Goal: Transaction & Acquisition: Purchase product/service

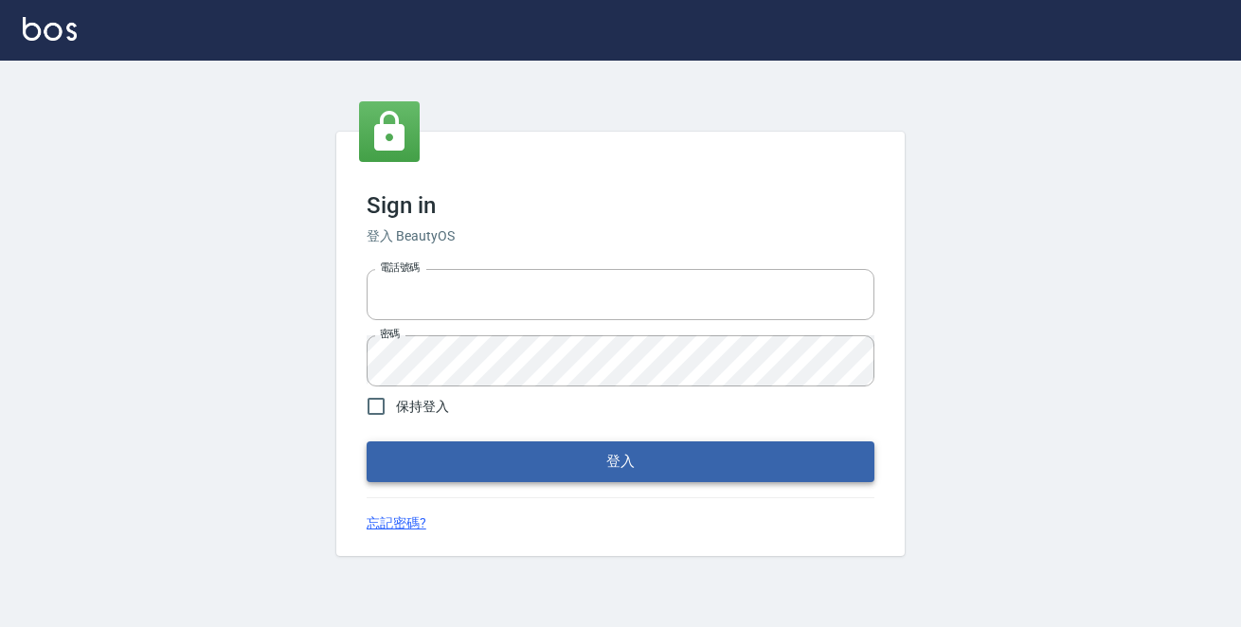
type input "0229470385"
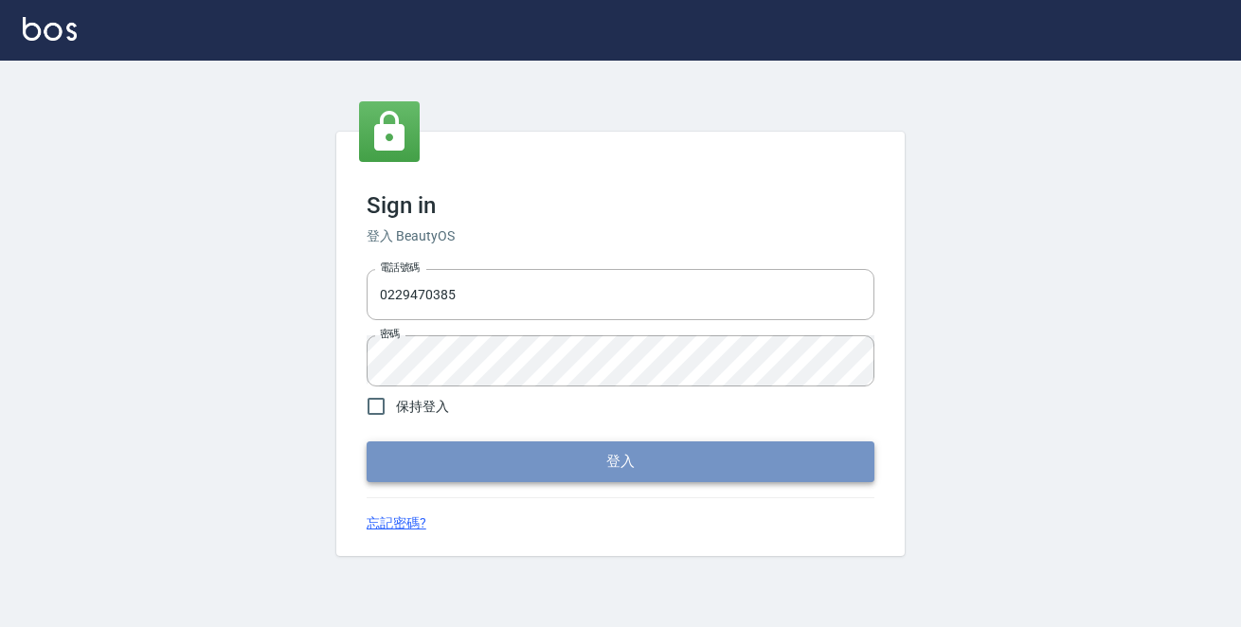
click at [572, 454] on button "登入" at bounding box center [621, 461] width 508 height 40
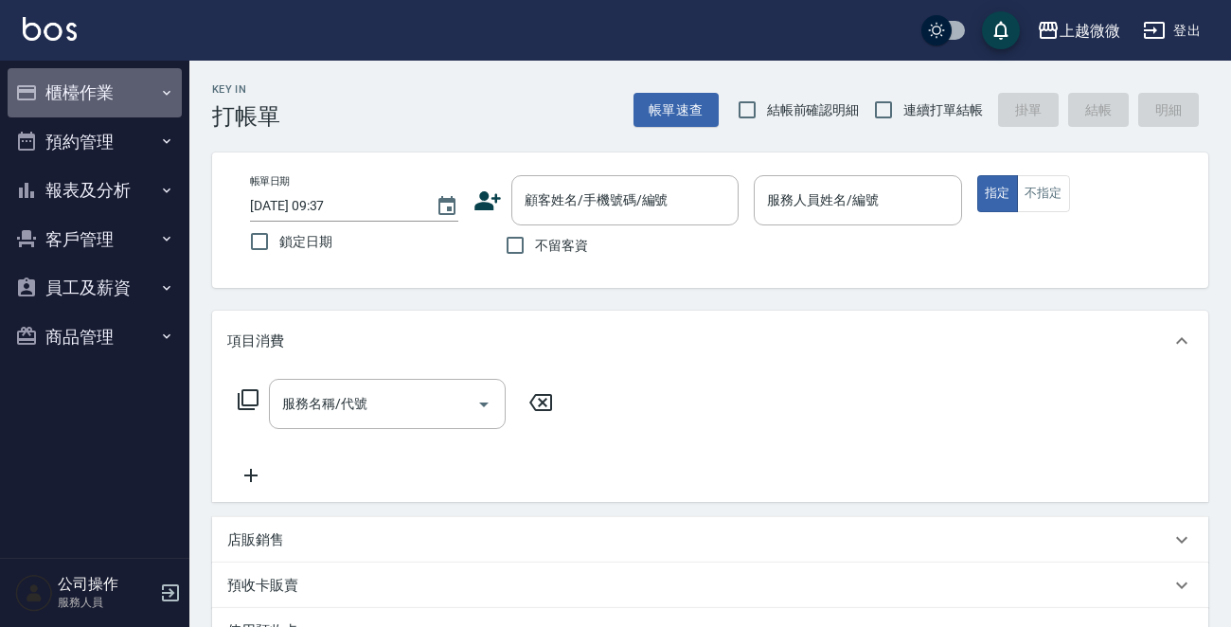
click at [165, 91] on icon "button" at bounding box center [166, 92] width 15 height 15
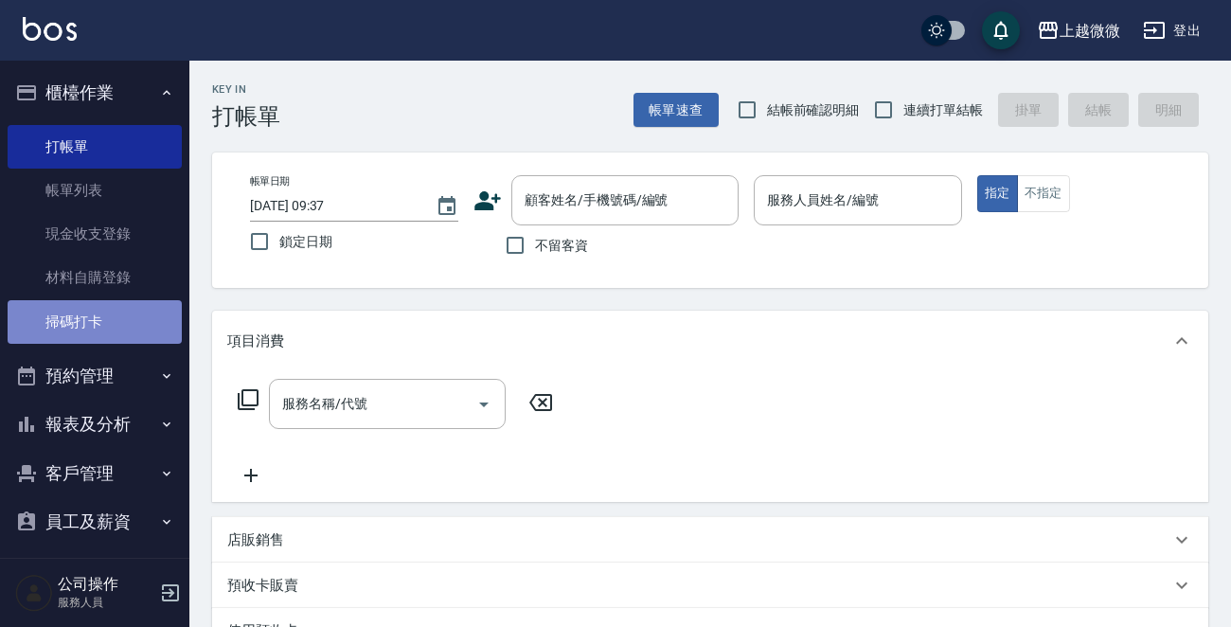
click at [120, 330] on link "掃碼打卡" at bounding box center [95, 322] width 174 height 44
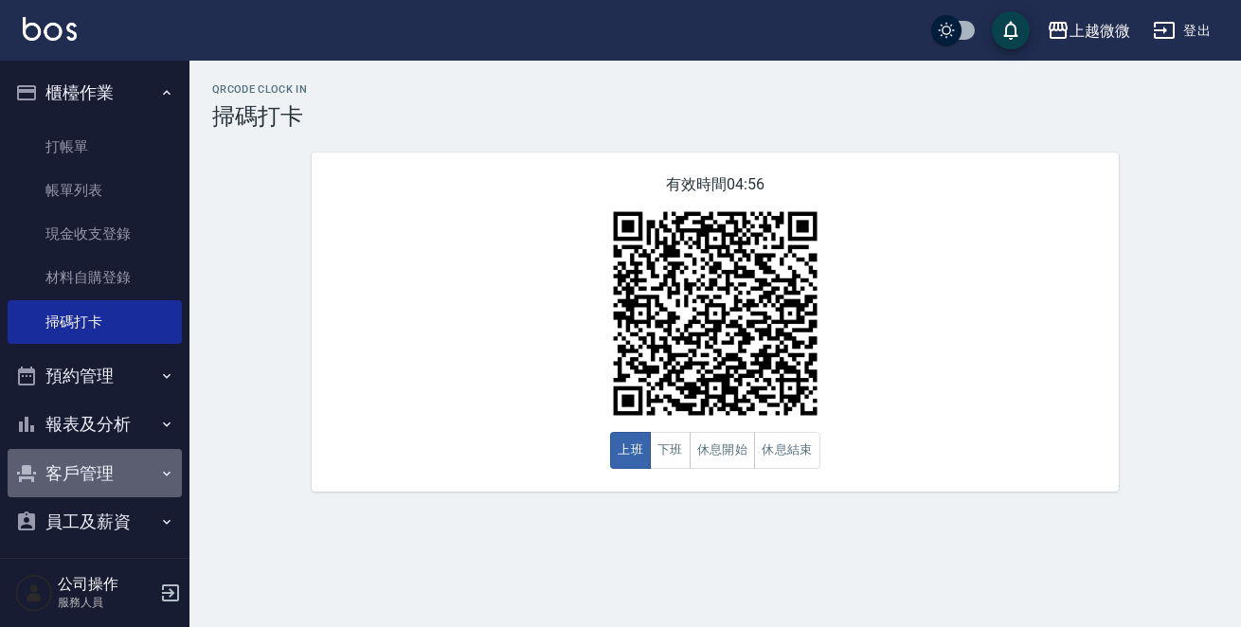
click at [159, 477] on icon "button" at bounding box center [166, 473] width 15 height 15
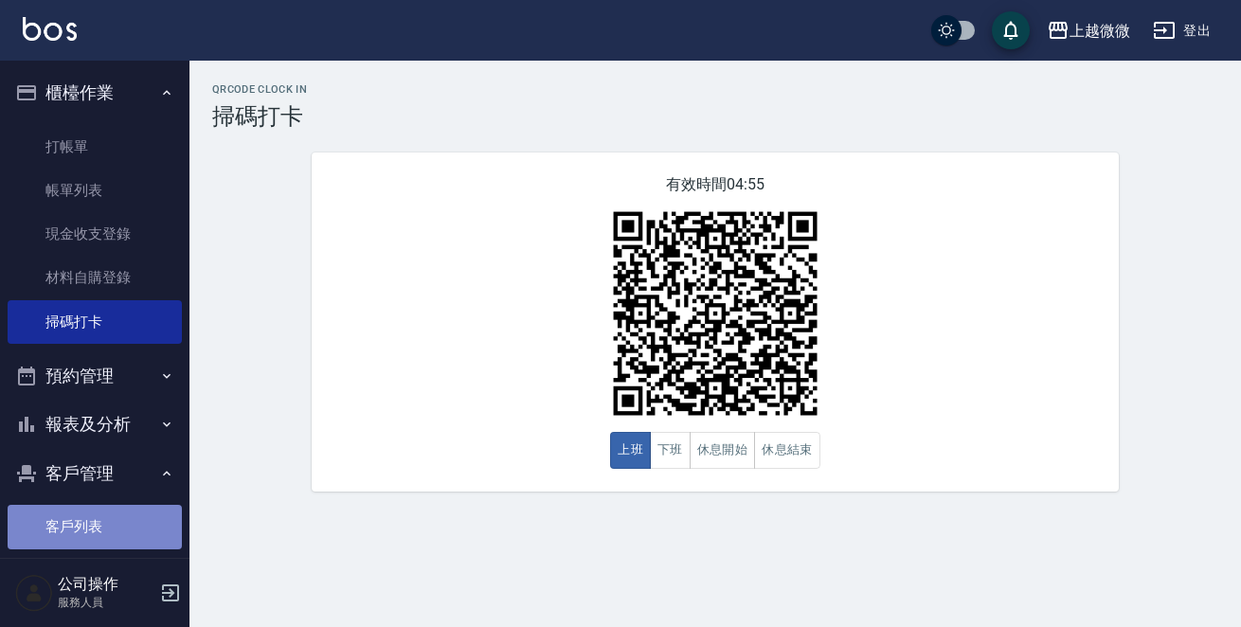
click at [137, 545] on link "客戶列表" at bounding box center [95, 527] width 174 height 44
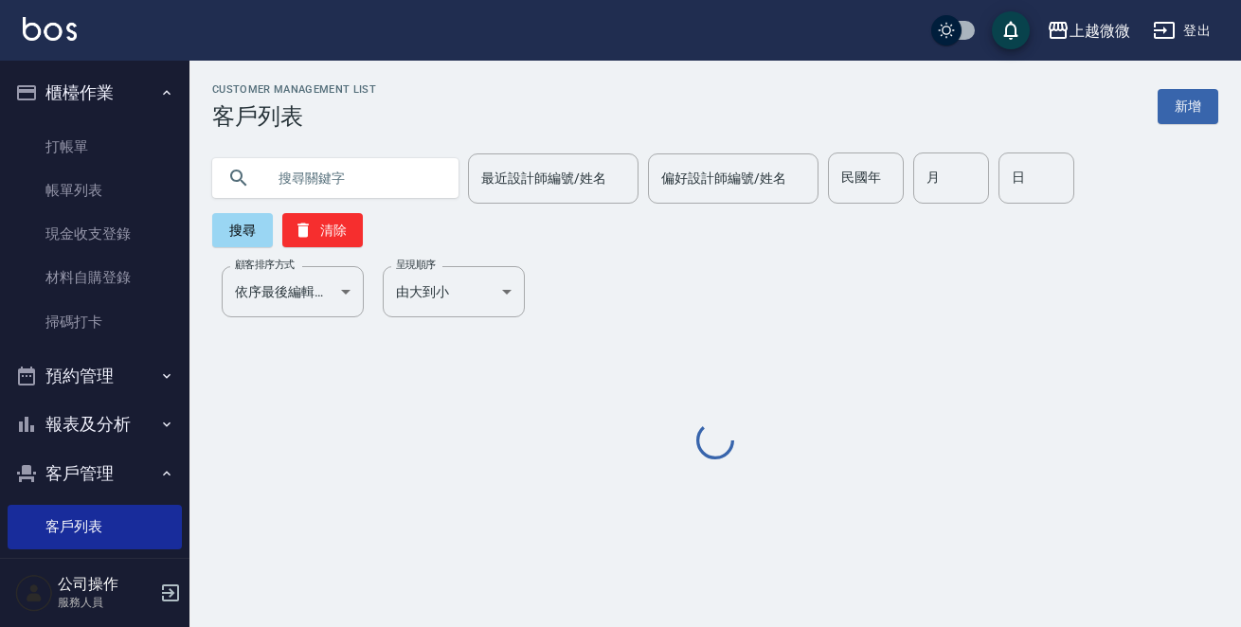
click at [366, 181] on input "text" at bounding box center [354, 178] width 178 height 51
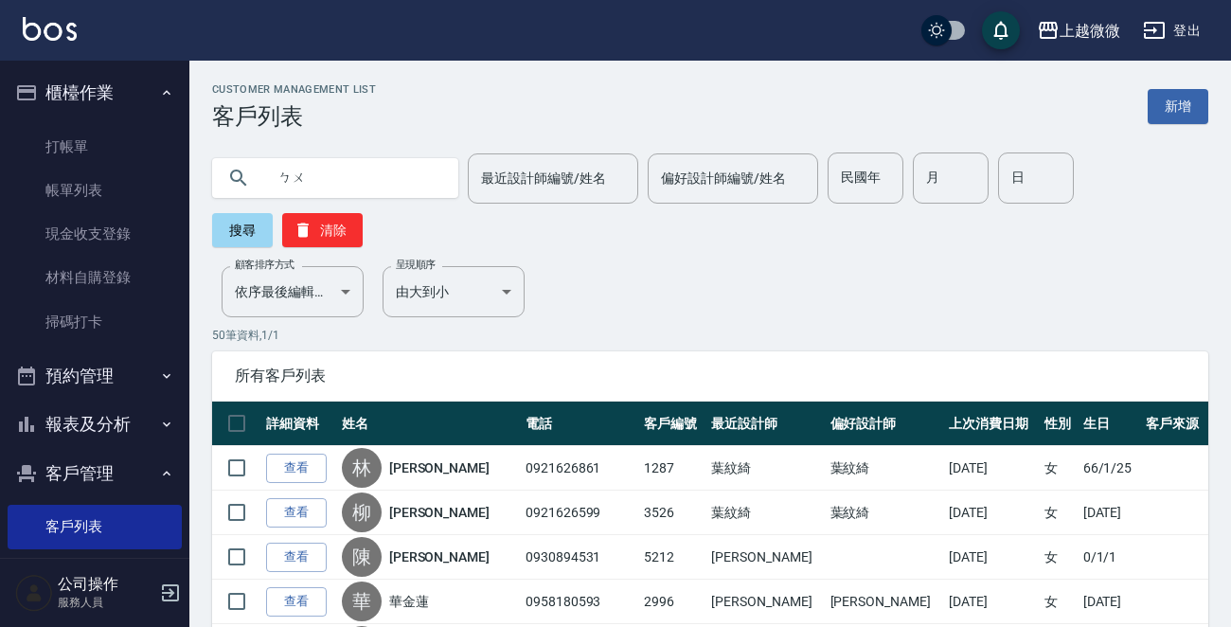
type input "ㄅ"
type input "春寶"
click at [256, 224] on button "搜尋" at bounding box center [242, 230] width 61 height 34
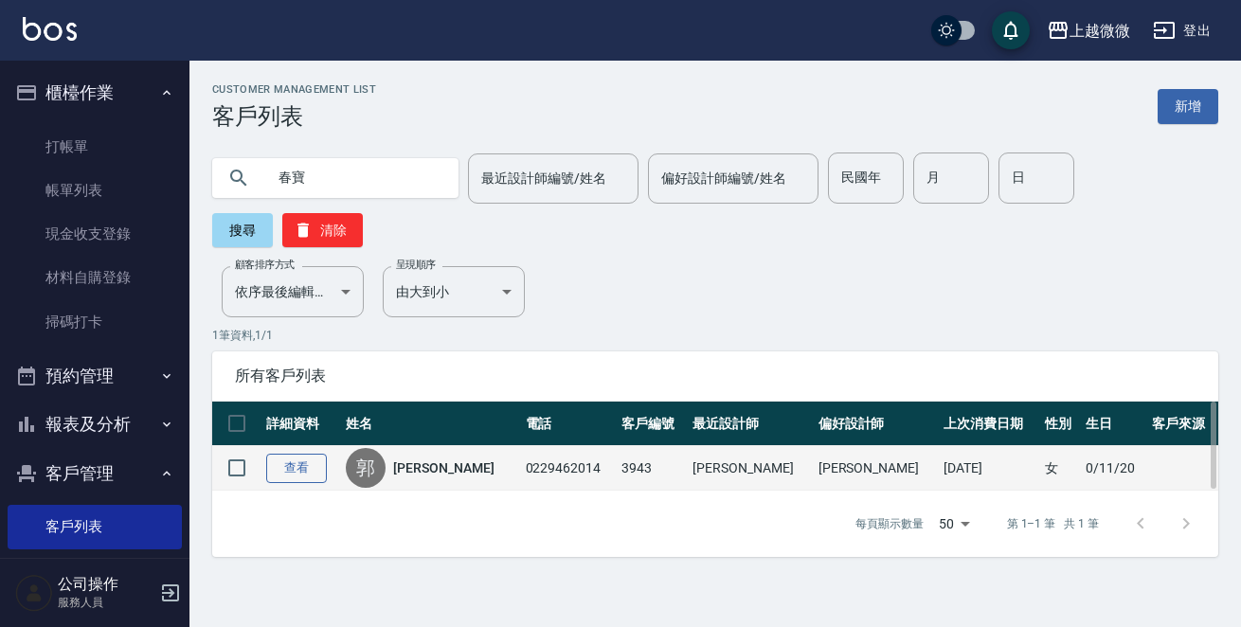
click at [300, 454] on link "查看" at bounding box center [296, 468] width 61 height 29
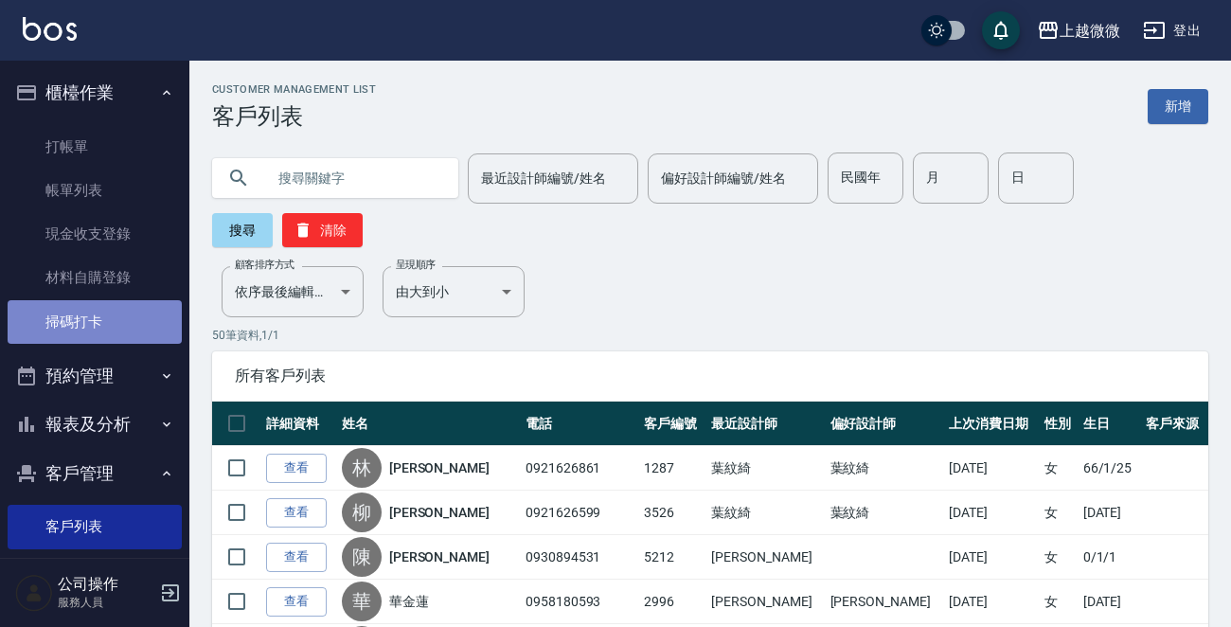
click at [133, 325] on link "掃碼打卡" at bounding box center [95, 322] width 174 height 44
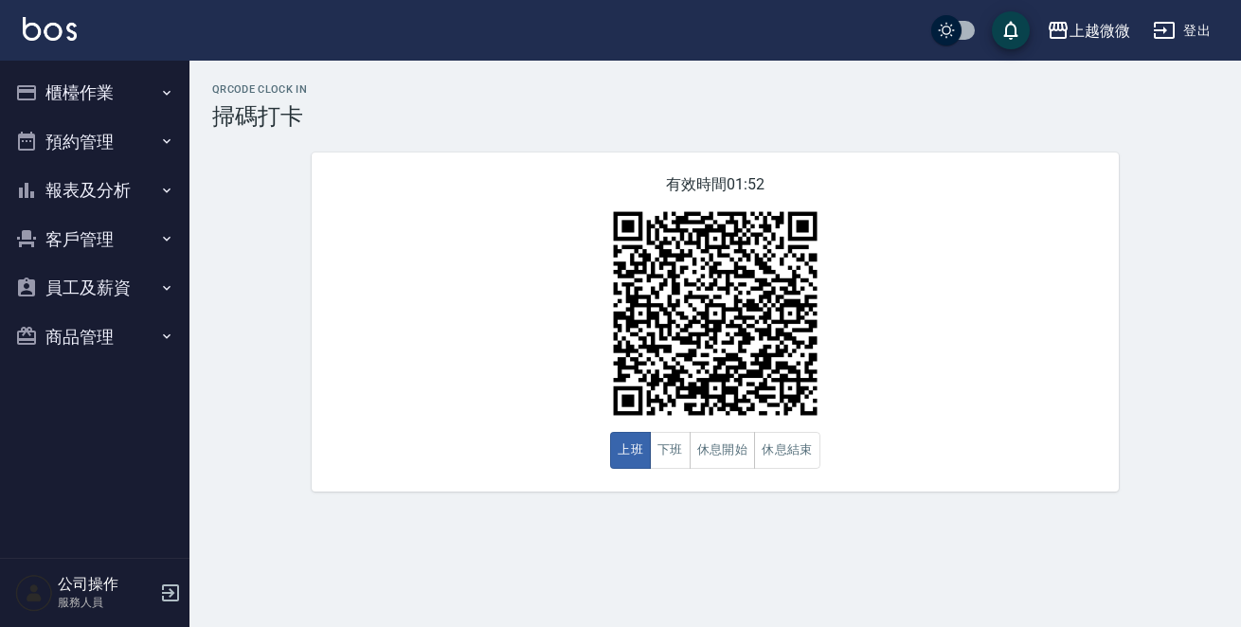
click at [165, 92] on icon "button" at bounding box center [167, 92] width 8 height 5
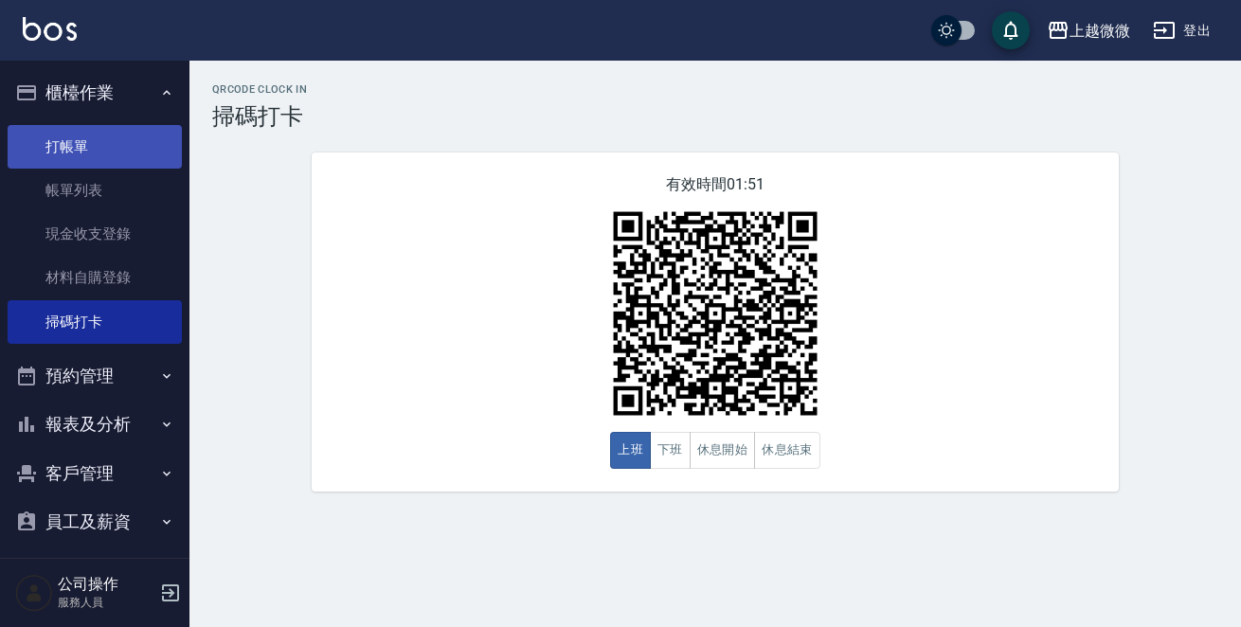
click at [131, 148] on link "打帳單" at bounding box center [95, 147] width 174 height 44
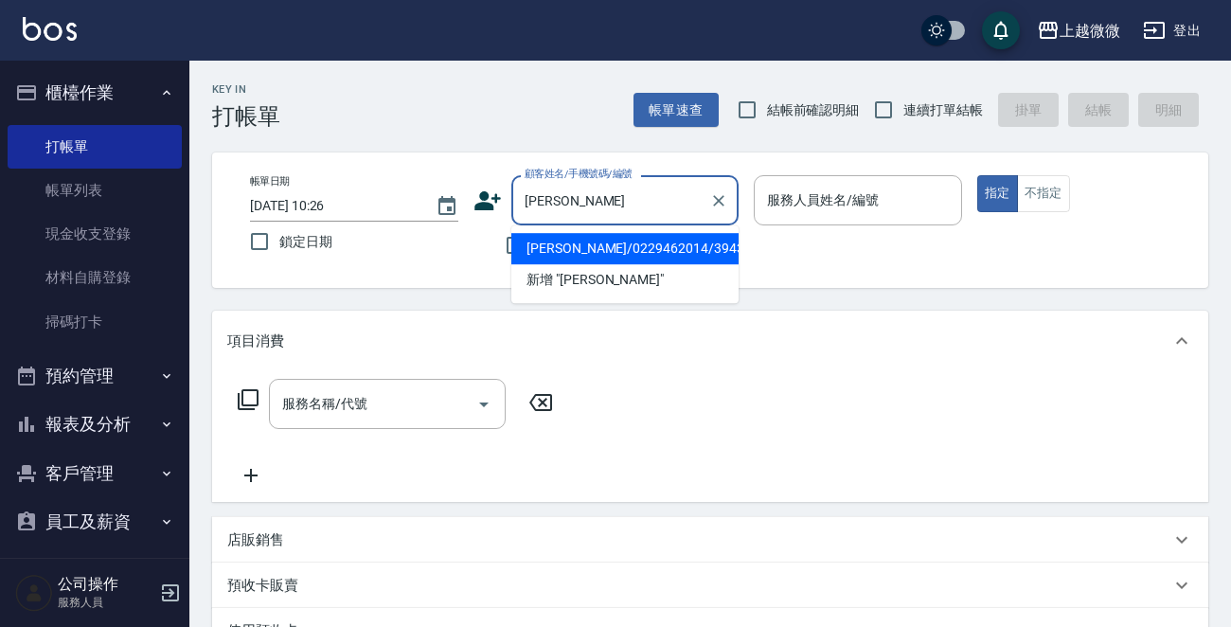
click at [620, 252] on li "[PERSON_NAME]/0229462014/3943" at bounding box center [625, 248] width 227 height 31
type input "[PERSON_NAME]/0229462014/3943"
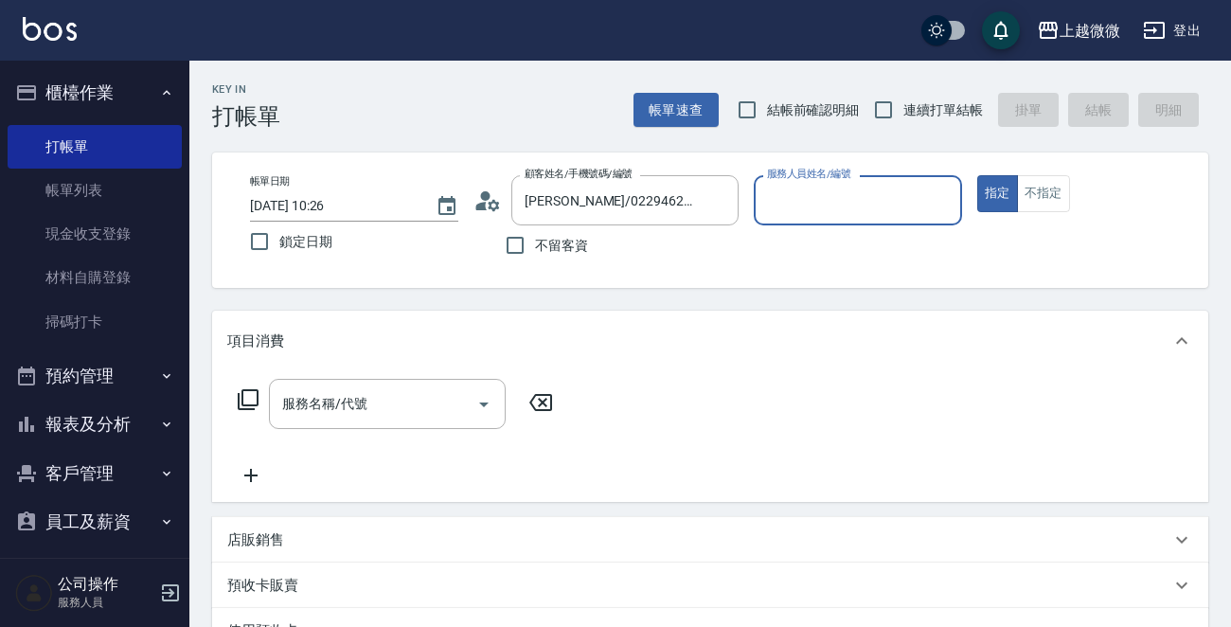
type input "Vivi-6"
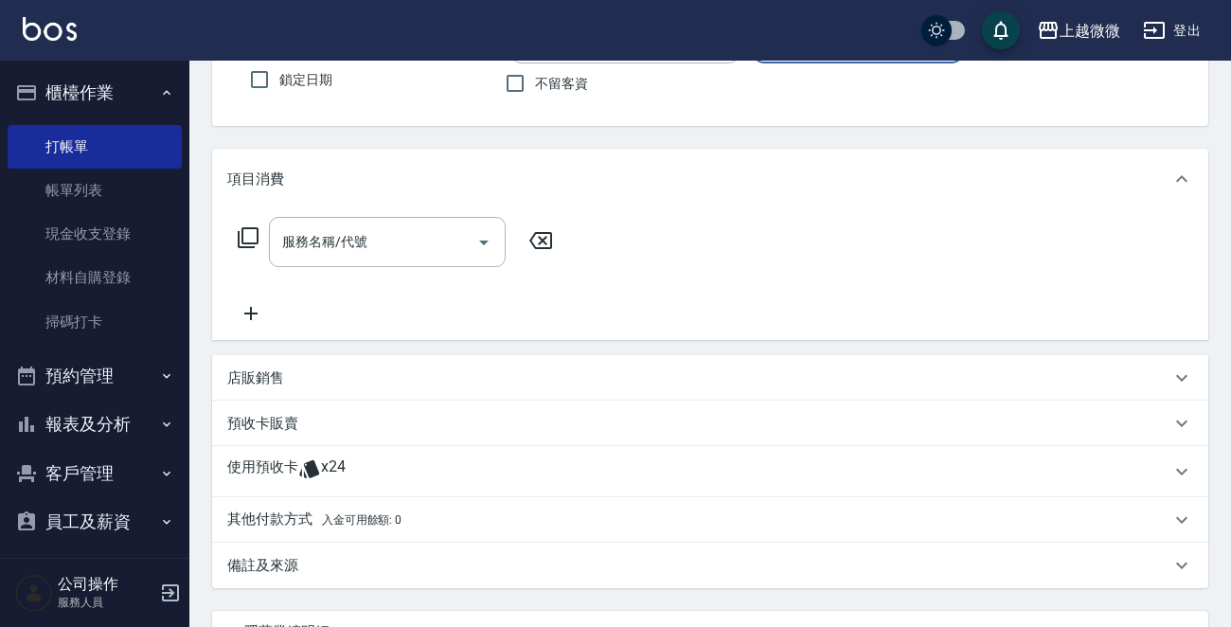
scroll to position [189, 0]
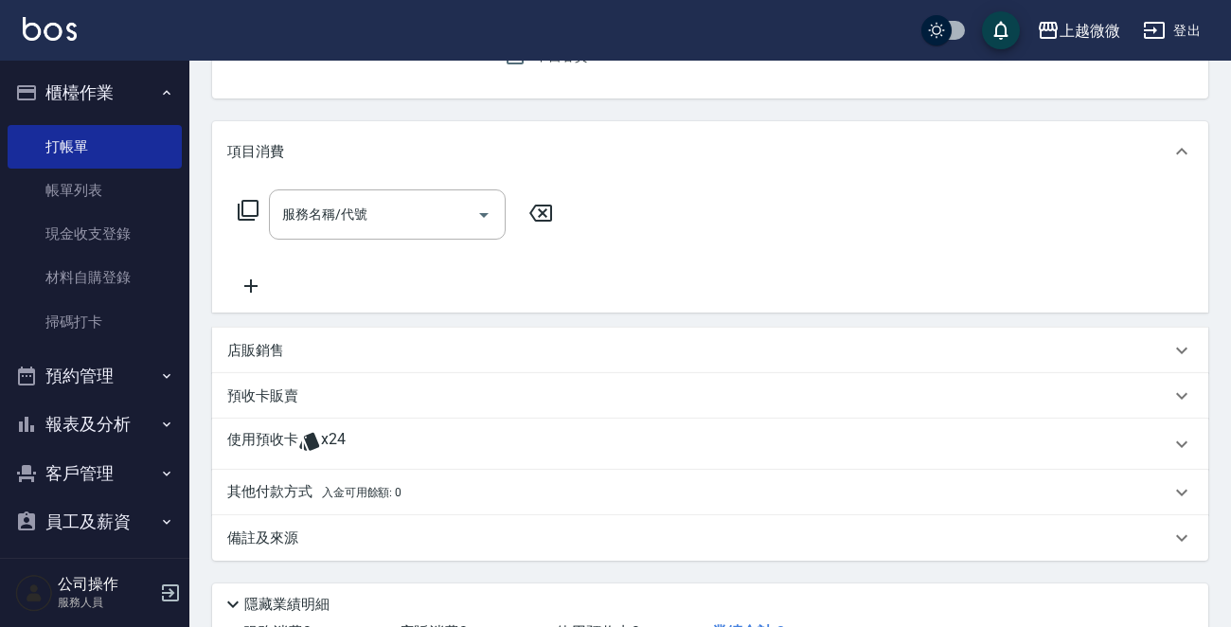
click at [330, 441] on span "x24" at bounding box center [333, 444] width 25 height 28
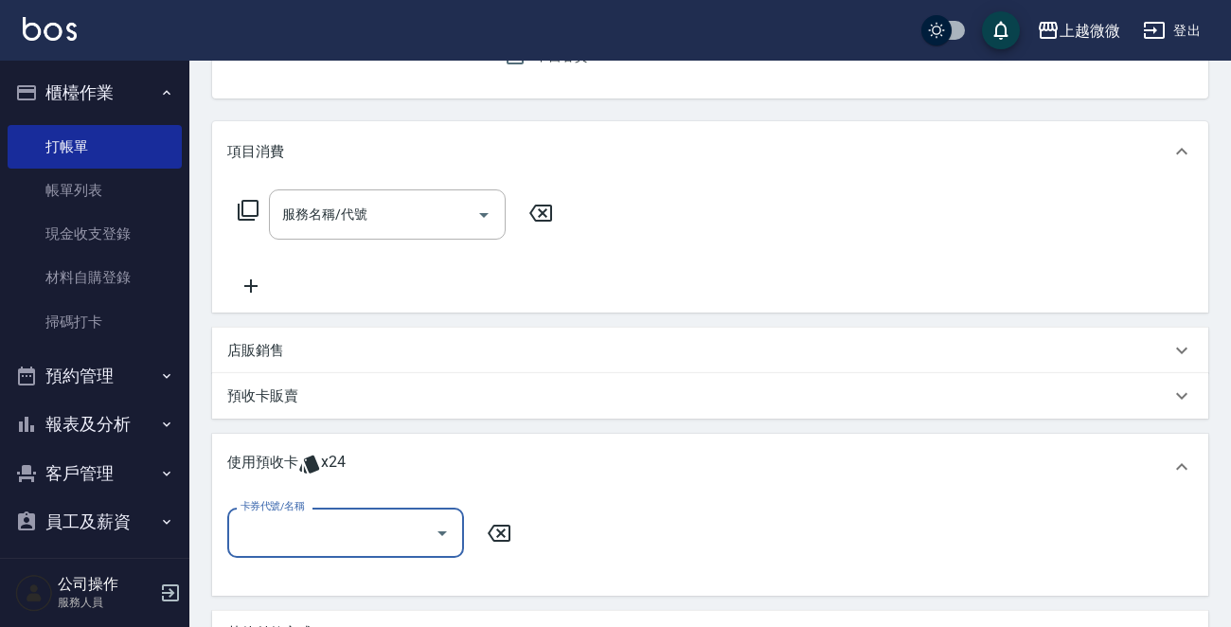
scroll to position [0, 0]
click at [444, 533] on icon "Open" at bounding box center [442, 533] width 23 height 23
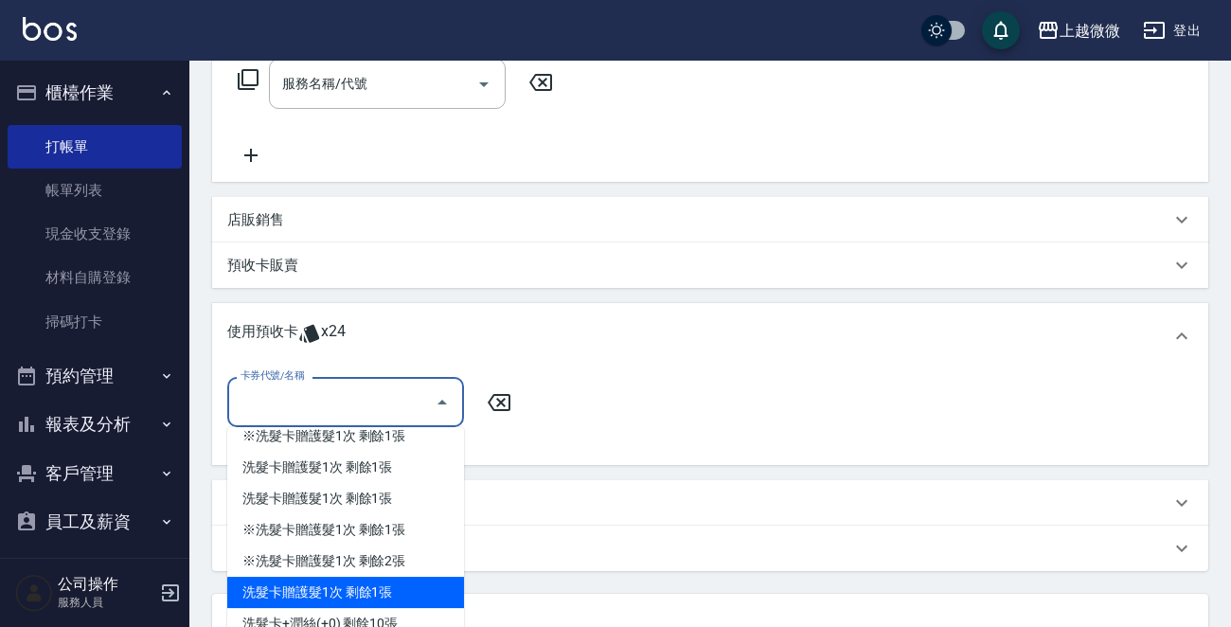
scroll to position [474, 0]
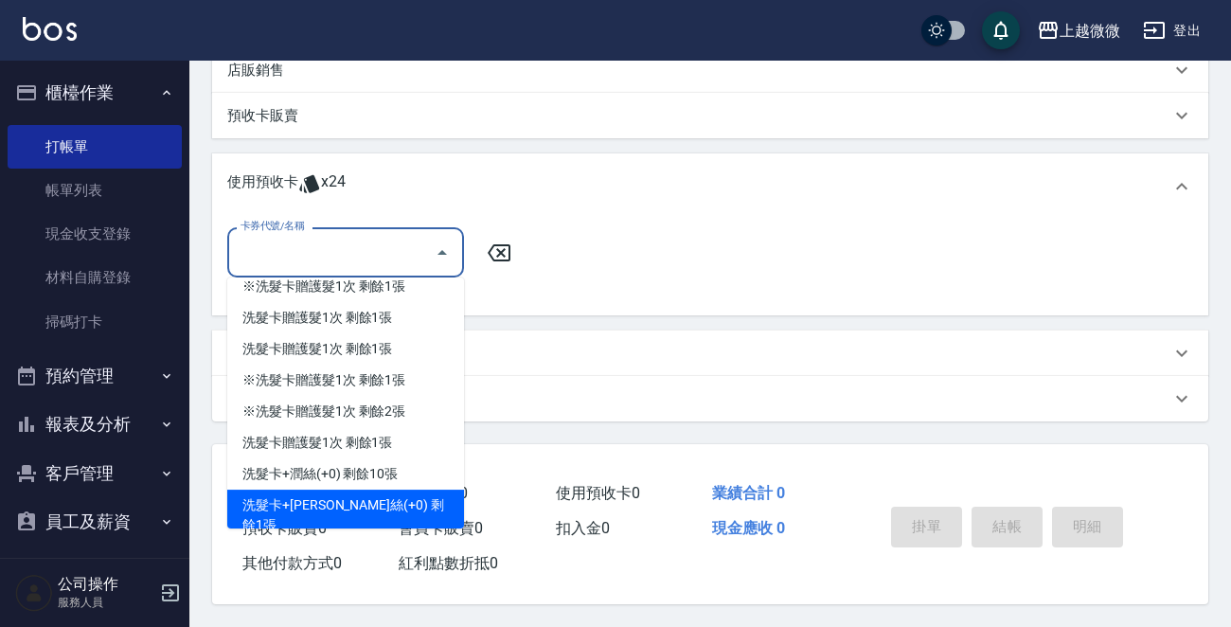
click at [379, 496] on div "洗髮卡+[PERSON_NAME]絲(+0) 剩餘1張" at bounding box center [345, 515] width 237 height 51
type input "洗髮卡+[PERSON_NAME]絲(+0)"
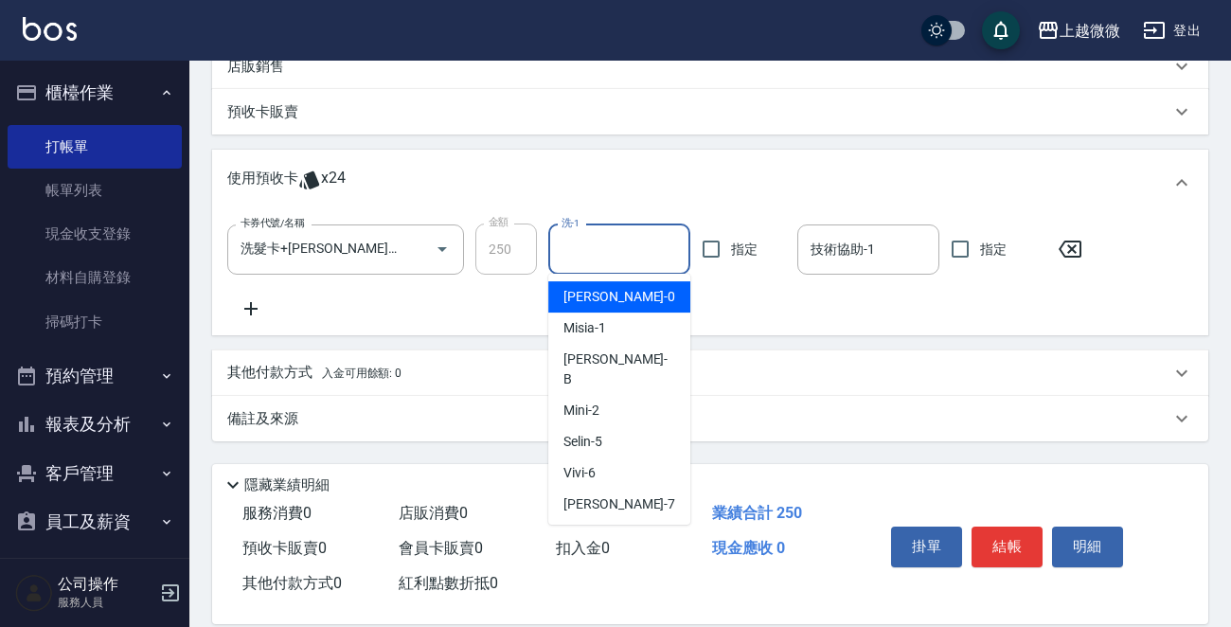
click at [634, 259] on input "洗-1" at bounding box center [619, 249] width 125 height 33
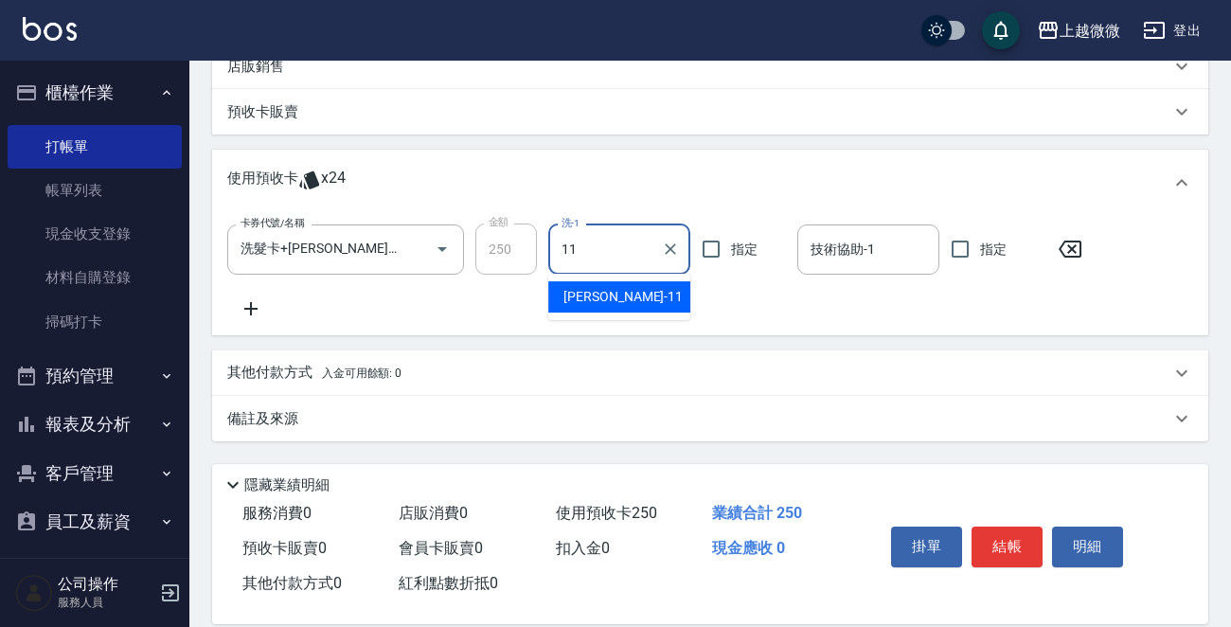
type input "[PERSON_NAME]-11"
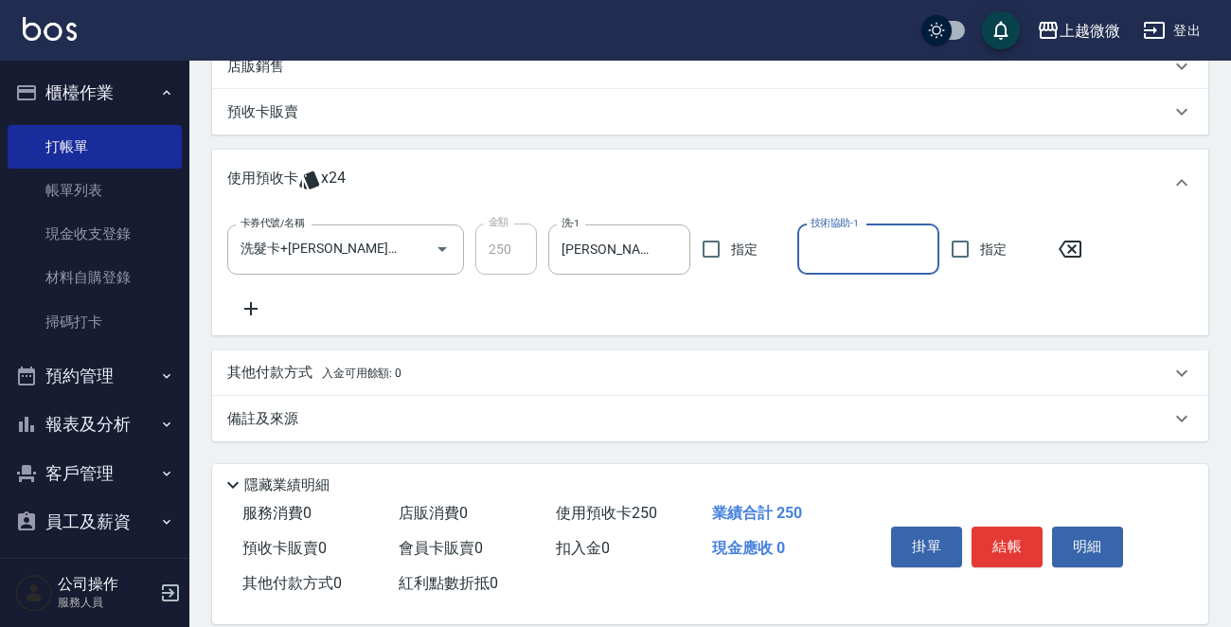
click at [944, 381] on div "其他付款方式 入金可用餘額: 0" at bounding box center [698, 373] width 943 height 21
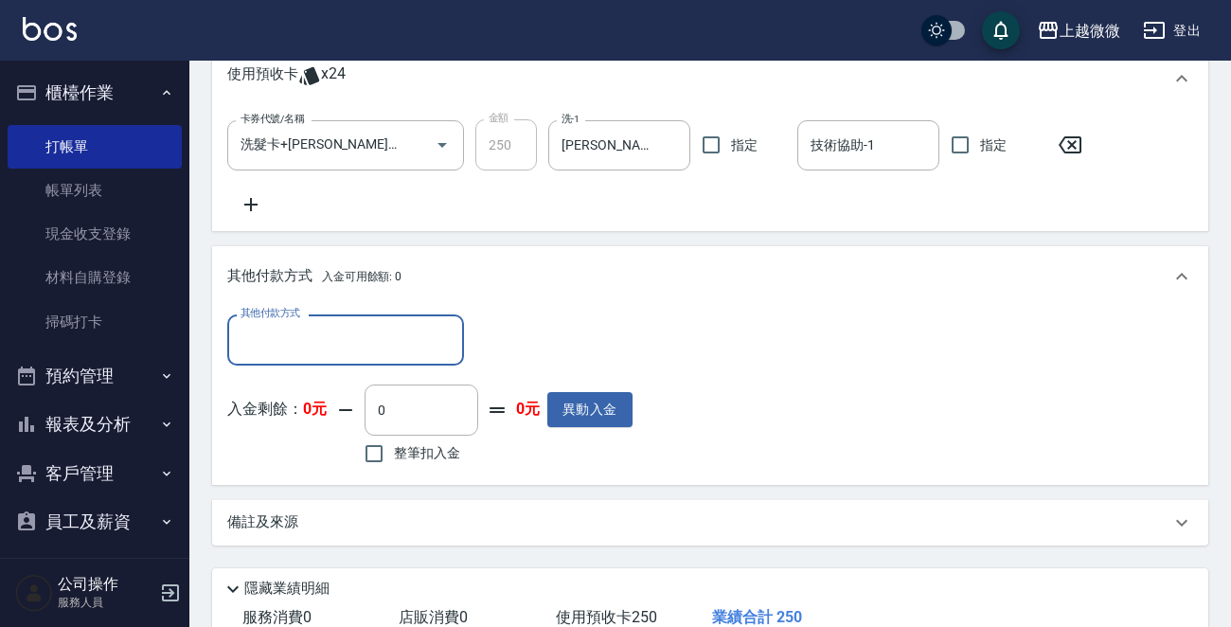
scroll to position [706, 0]
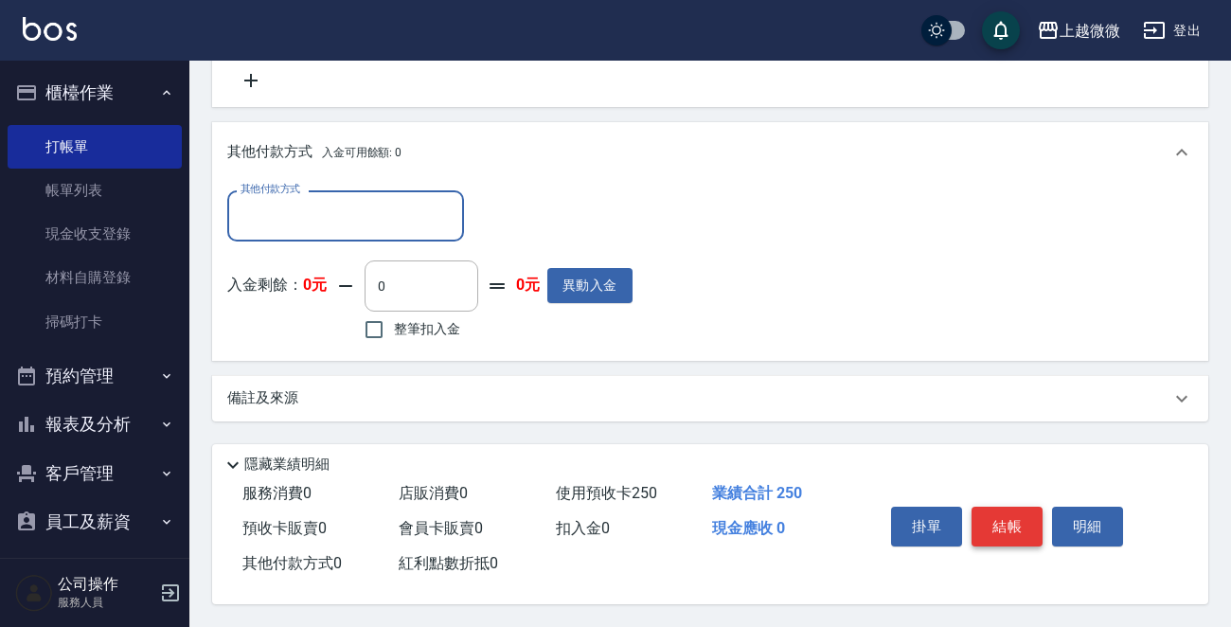
click at [994, 517] on button "結帳" at bounding box center [1007, 527] width 71 height 40
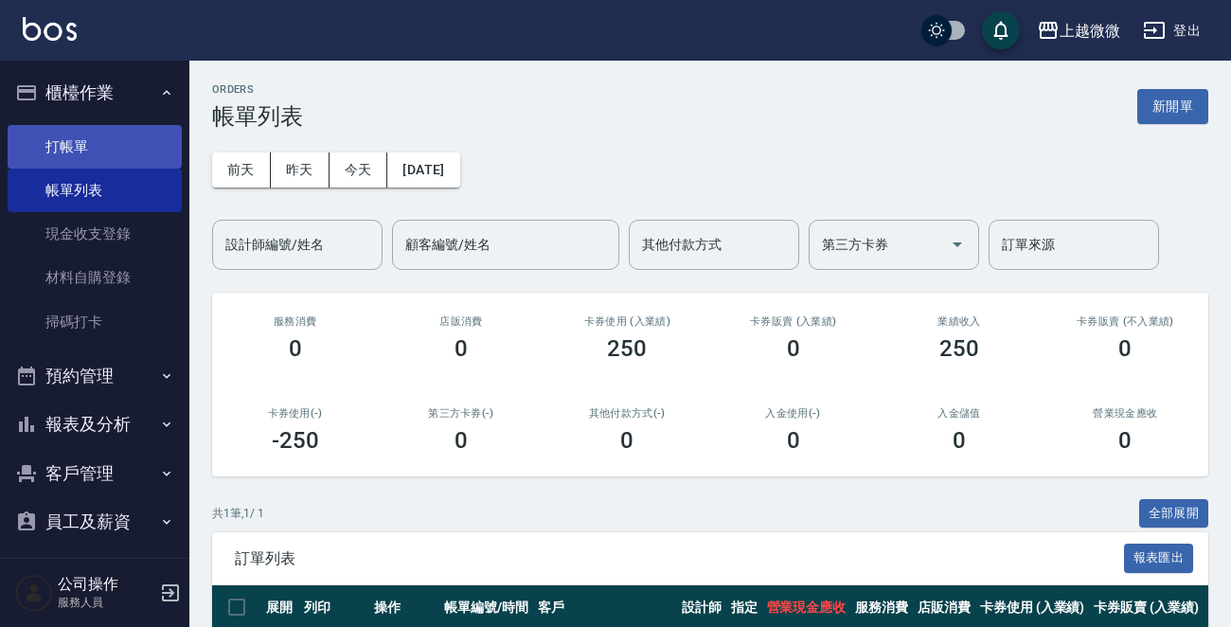
click at [128, 135] on link "打帳單" at bounding box center [95, 147] width 174 height 44
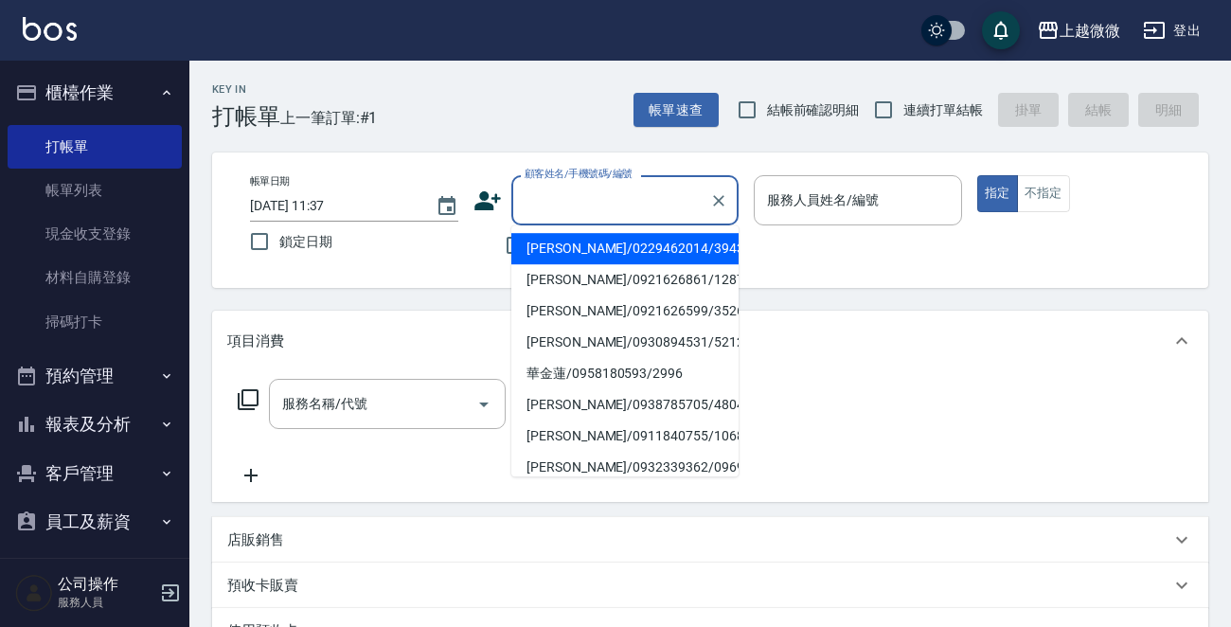
click at [581, 213] on input "顧客姓名/手機號碼/編號" at bounding box center [611, 200] width 182 height 33
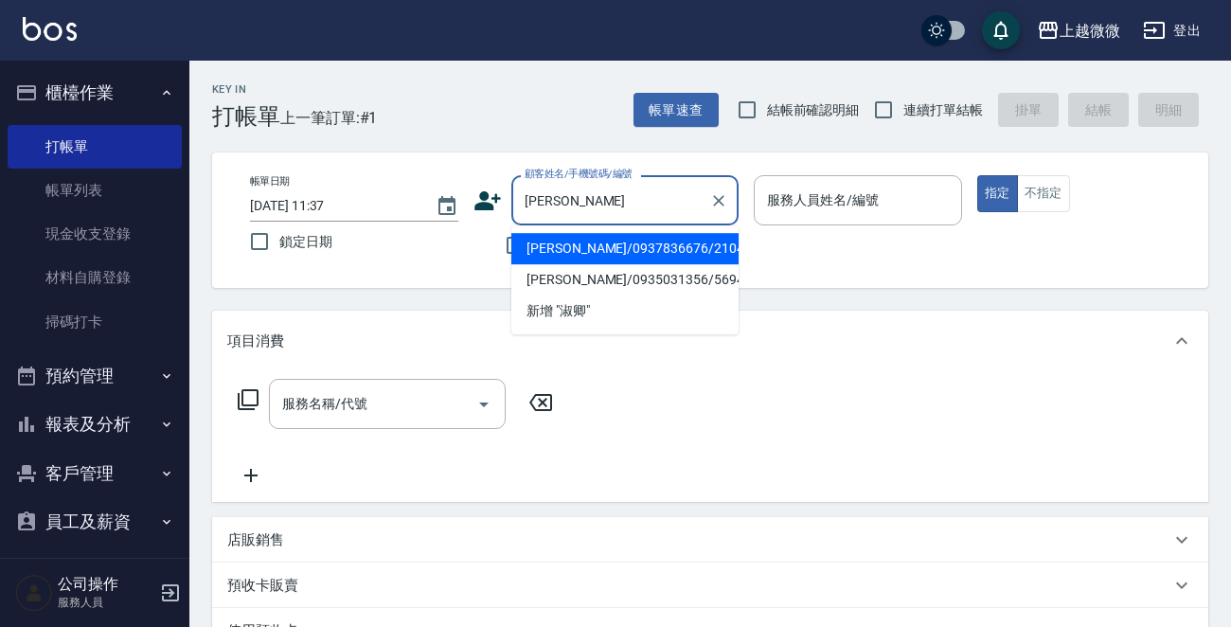
click at [639, 252] on li "[PERSON_NAME]/0937836676/2104" at bounding box center [625, 248] width 227 height 31
type input "[PERSON_NAME]/0937836676/2104"
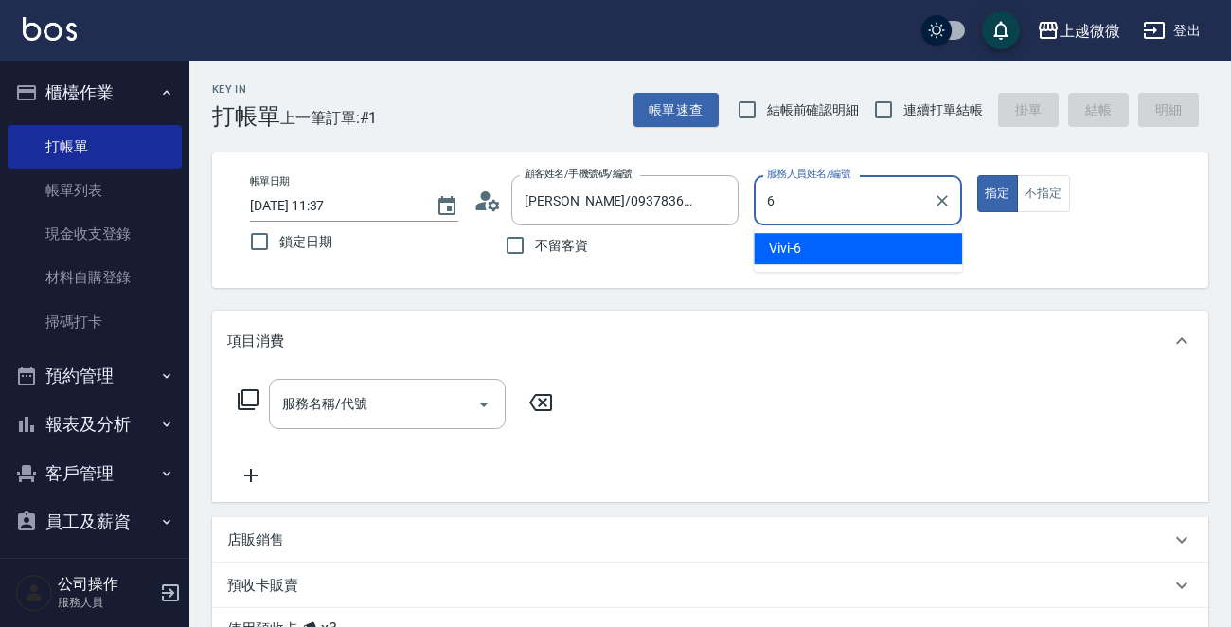
type input "Vivi-6"
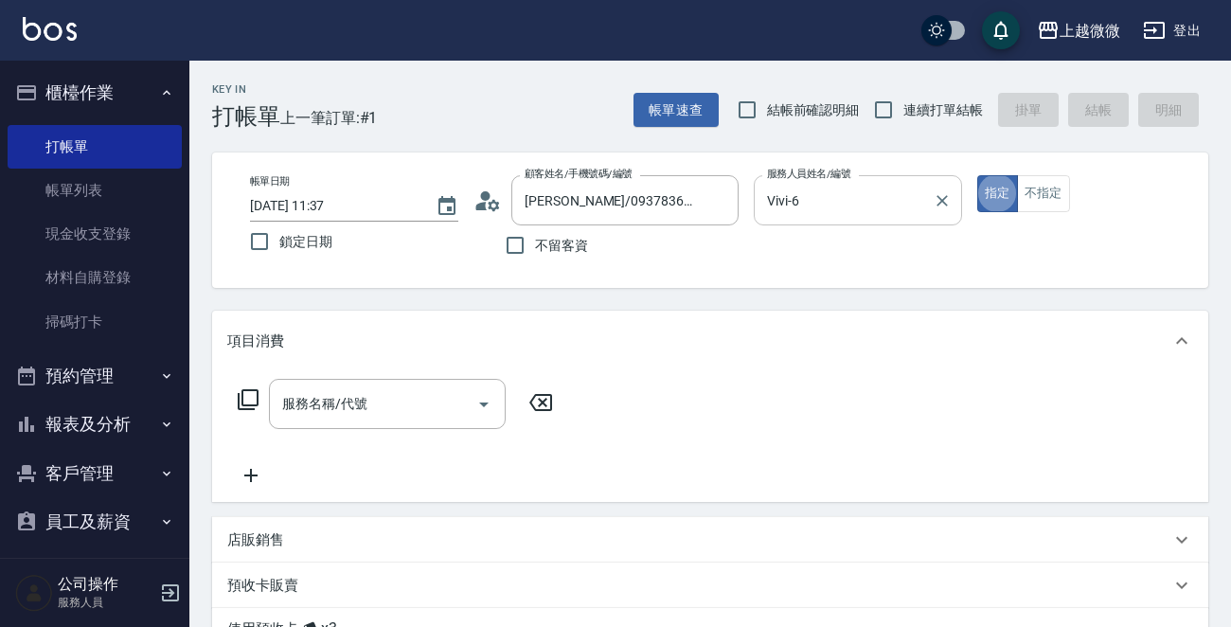
type button "true"
click at [479, 401] on icon "Open" at bounding box center [484, 404] width 23 height 23
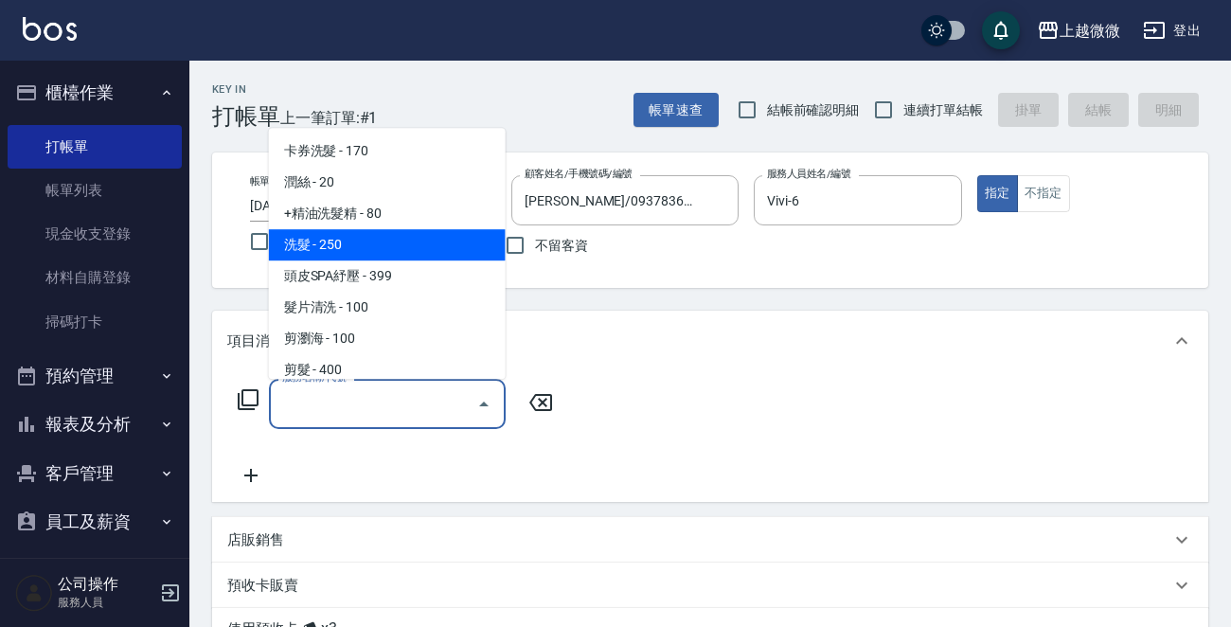
click at [370, 245] on span "洗髮 - 250" at bounding box center [387, 244] width 237 height 31
type input "洗髮(A03)"
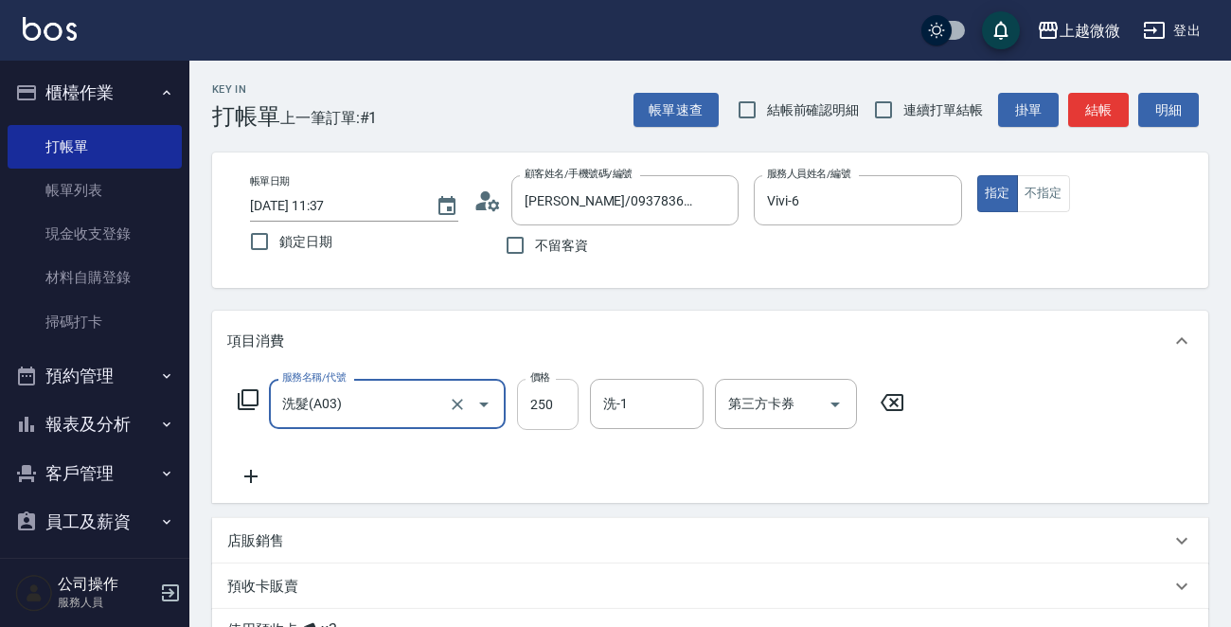
click at [559, 404] on input "250" at bounding box center [548, 404] width 62 height 51
type input "260"
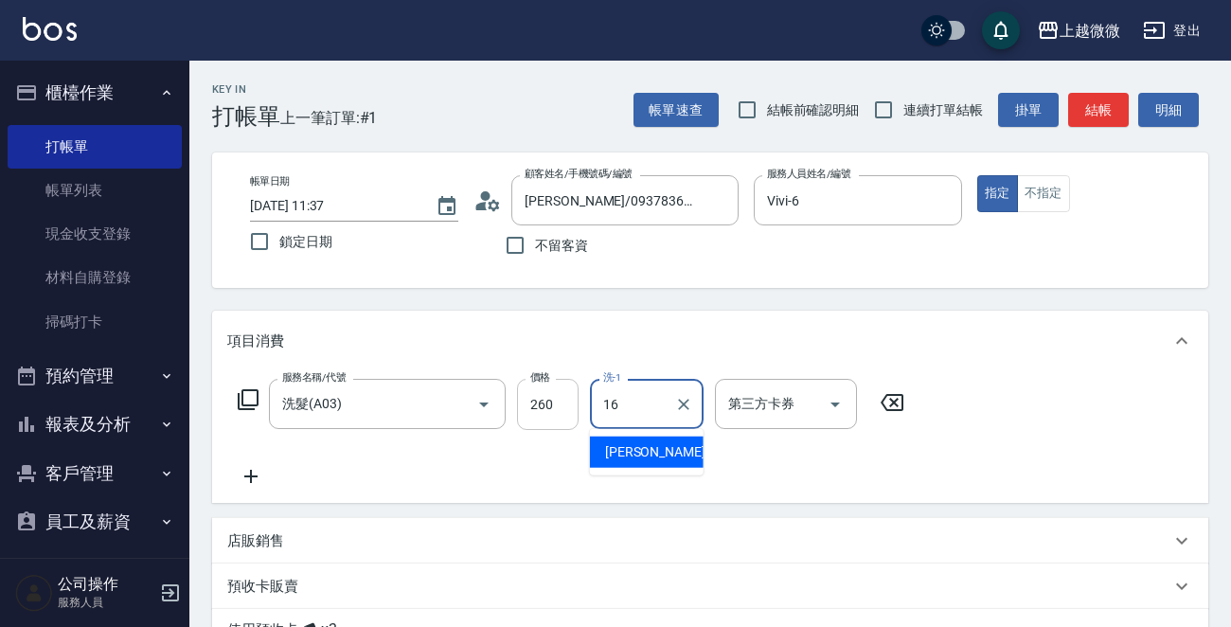
type input "[PERSON_NAME]-16"
click at [251, 476] on icon at bounding box center [250, 476] width 13 height 13
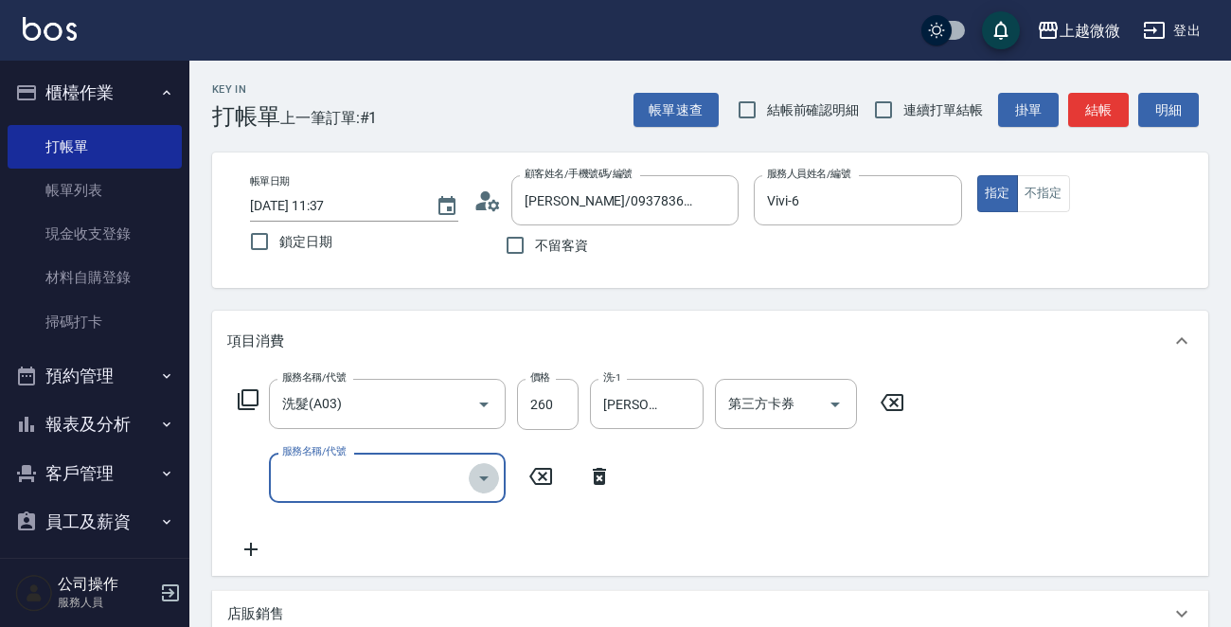
click at [491, 478] on icon "Open" at bounding box center [484, 478] width 23 height 23
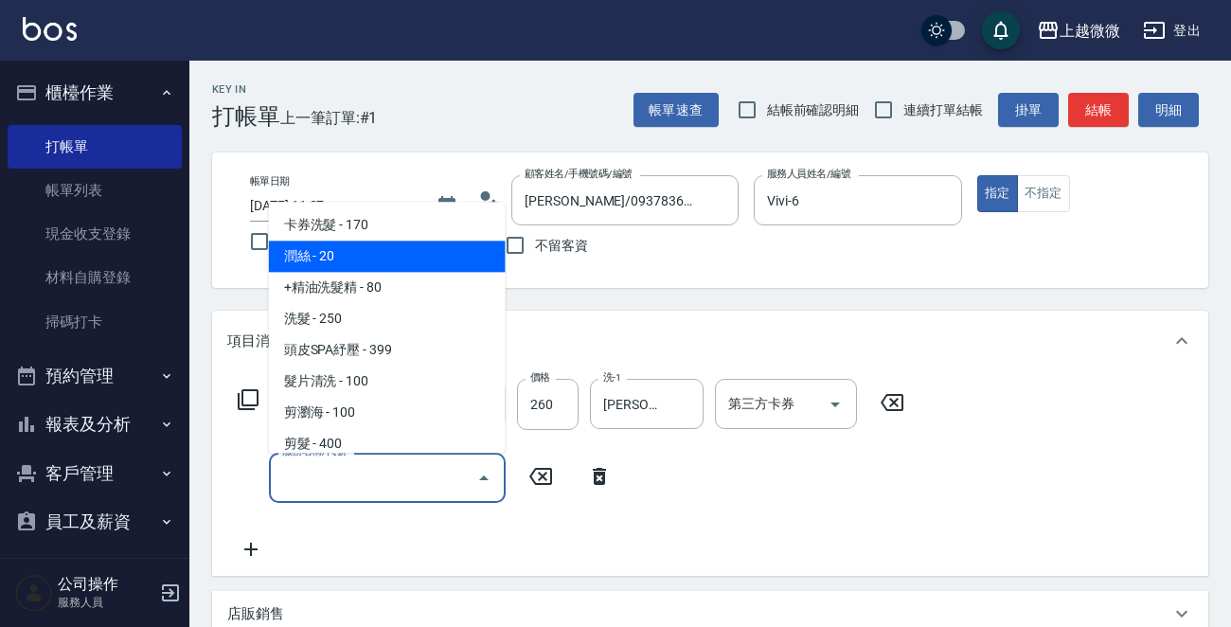
click at [383, 259] on span "潤絲 - 20" at bounding box center [387, 257] width 237 height 31
type input "潤絲(A01)"
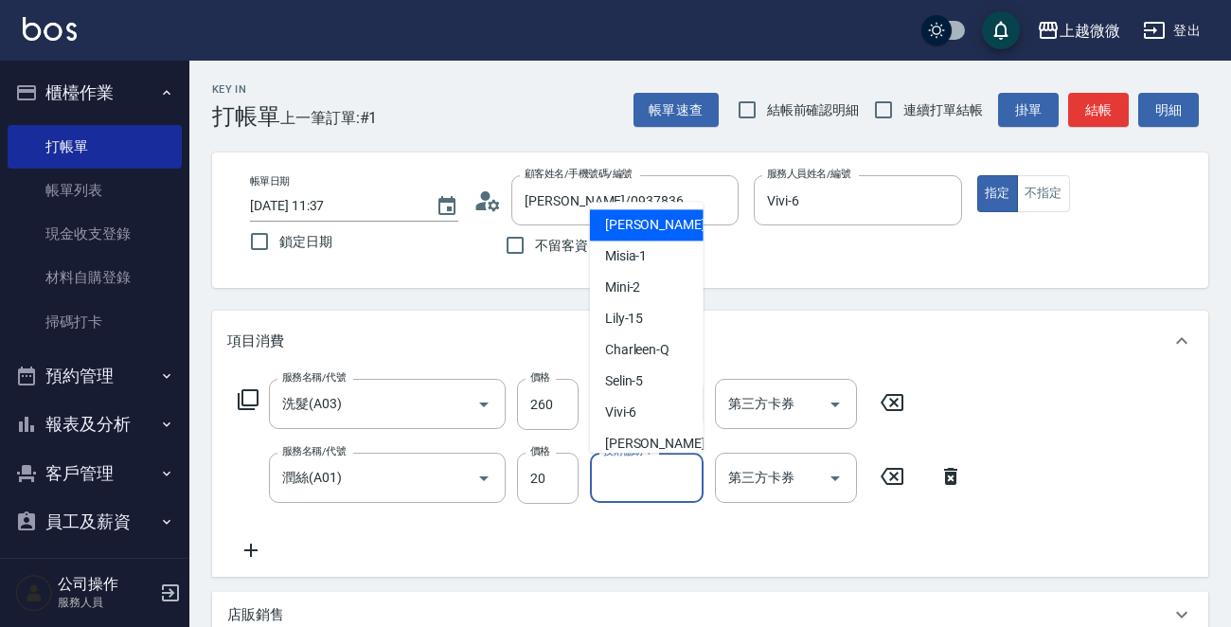
click at [648, 475] on input "技術協助-1" at bounding box center [647, 477] width 97 height 33
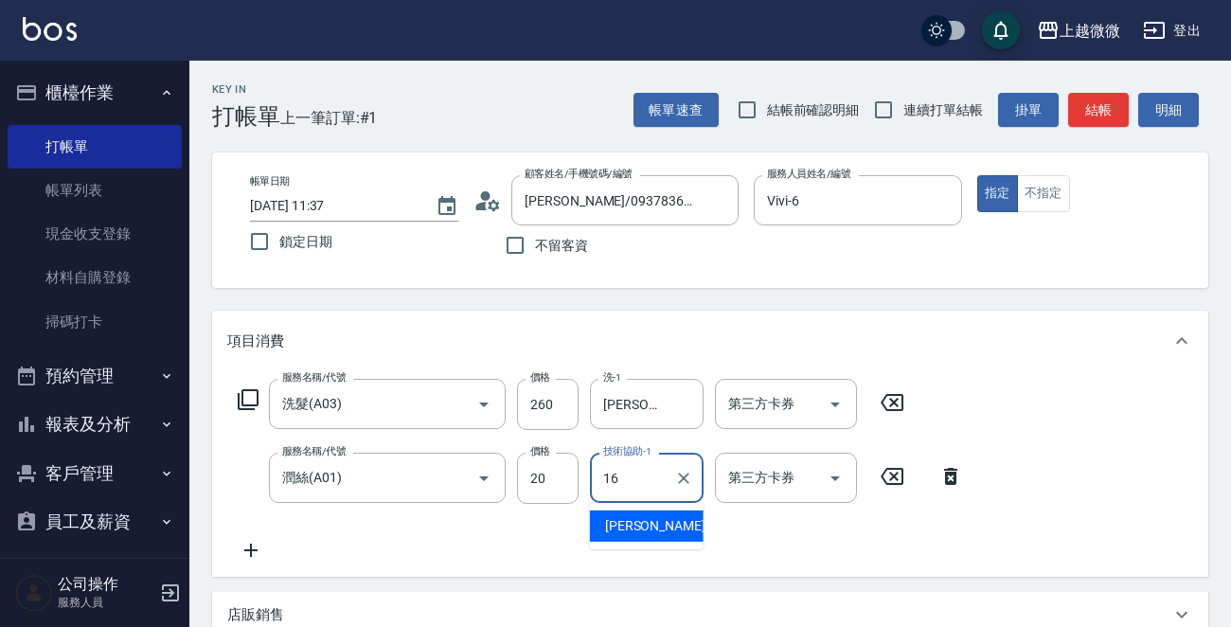
type input "[PERSON_NAME]-16"
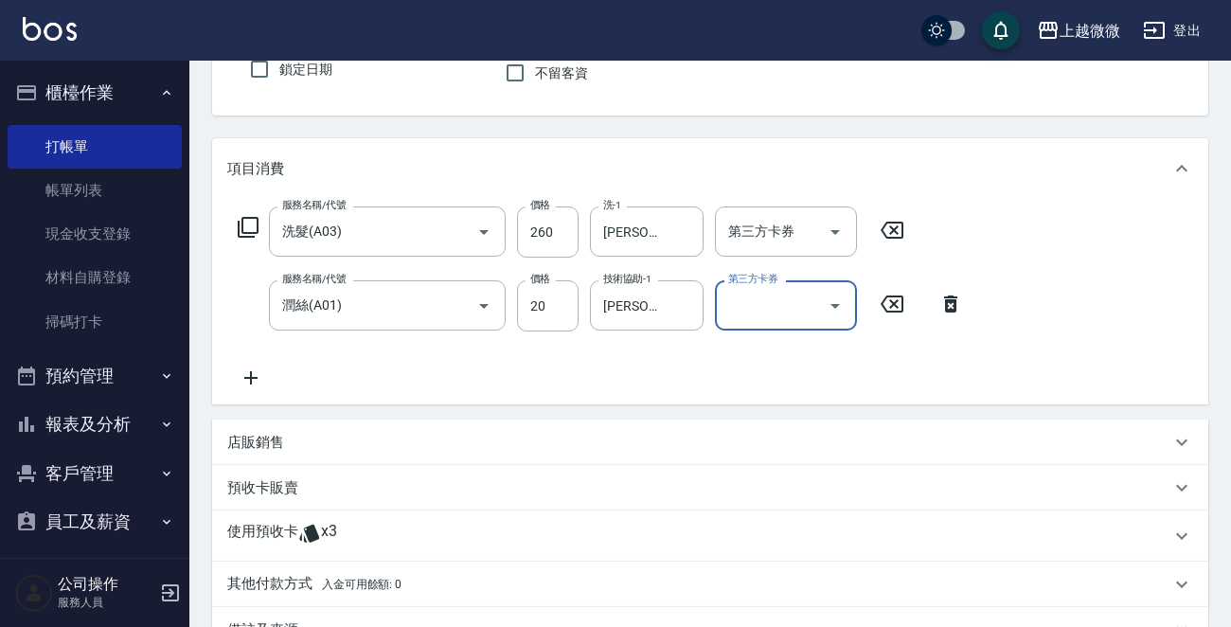
scroll to position [407, 0]
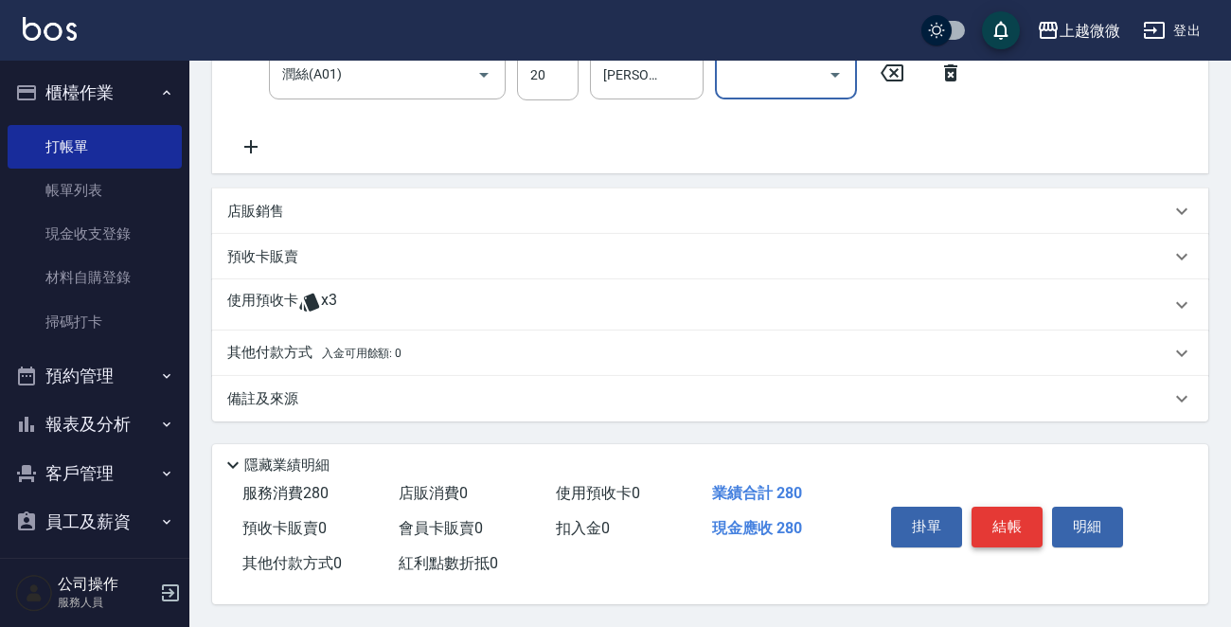
click at [1014, 514] on button "結帳" at bounding box center [1007, 527] width 71 height 40
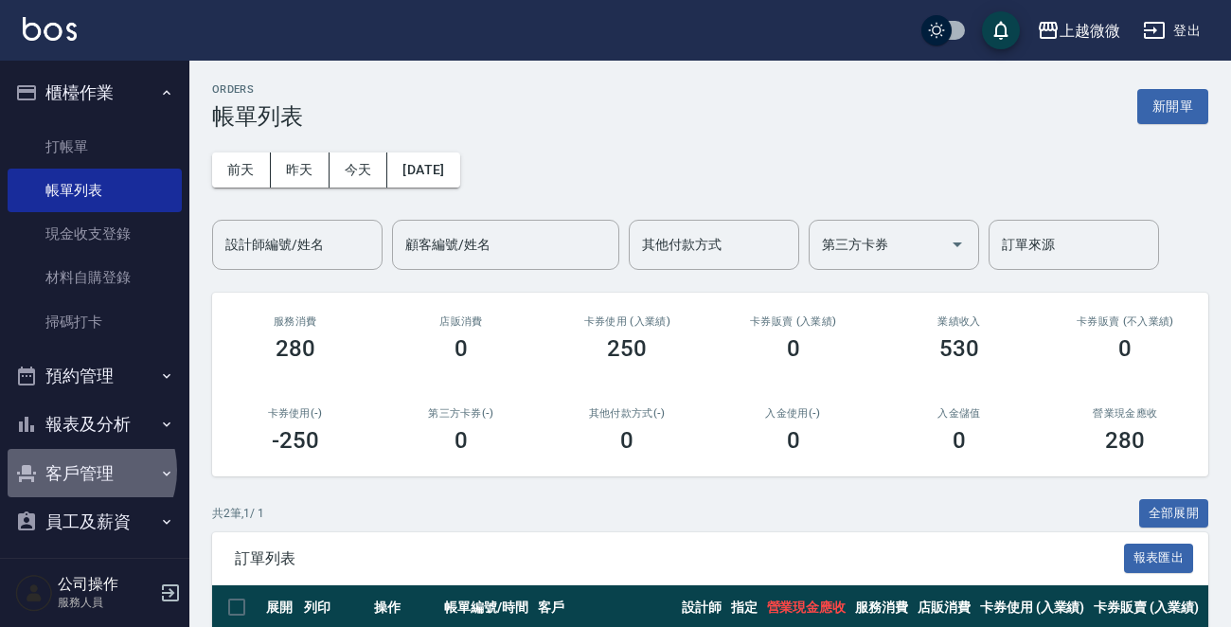
click at [85, 473] on button "客戶管理" at bounding box center [95, 473] width 174 height 49
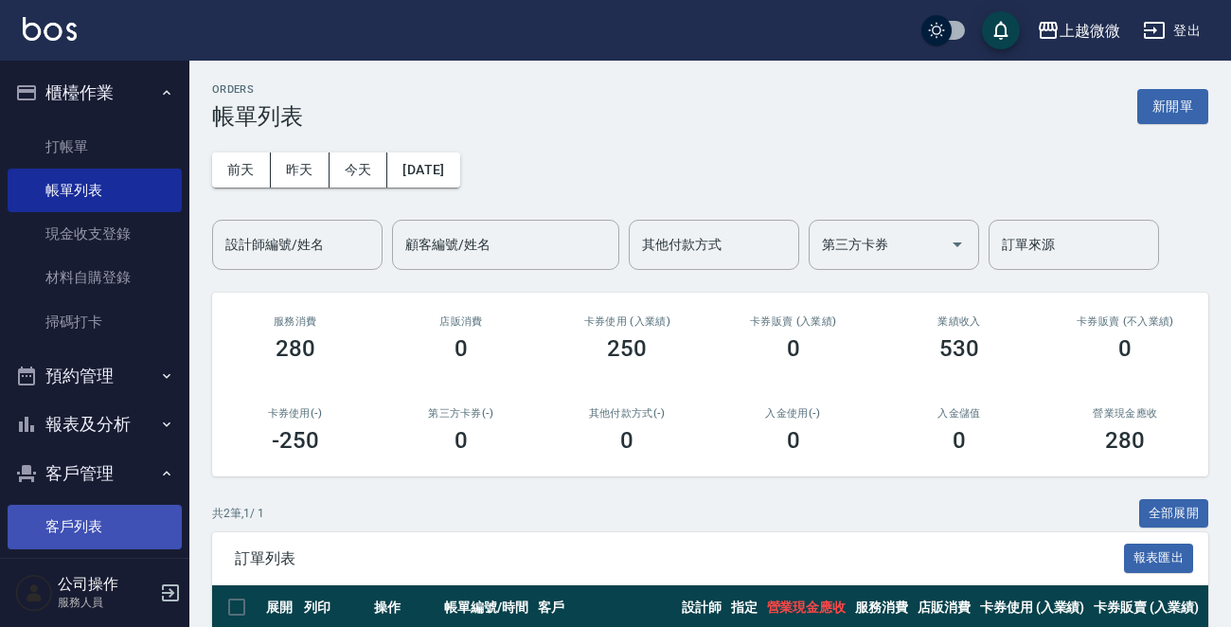
click at [85, 511] on link "客戶列表" at bounding box center [95, 527] width 174 height 44
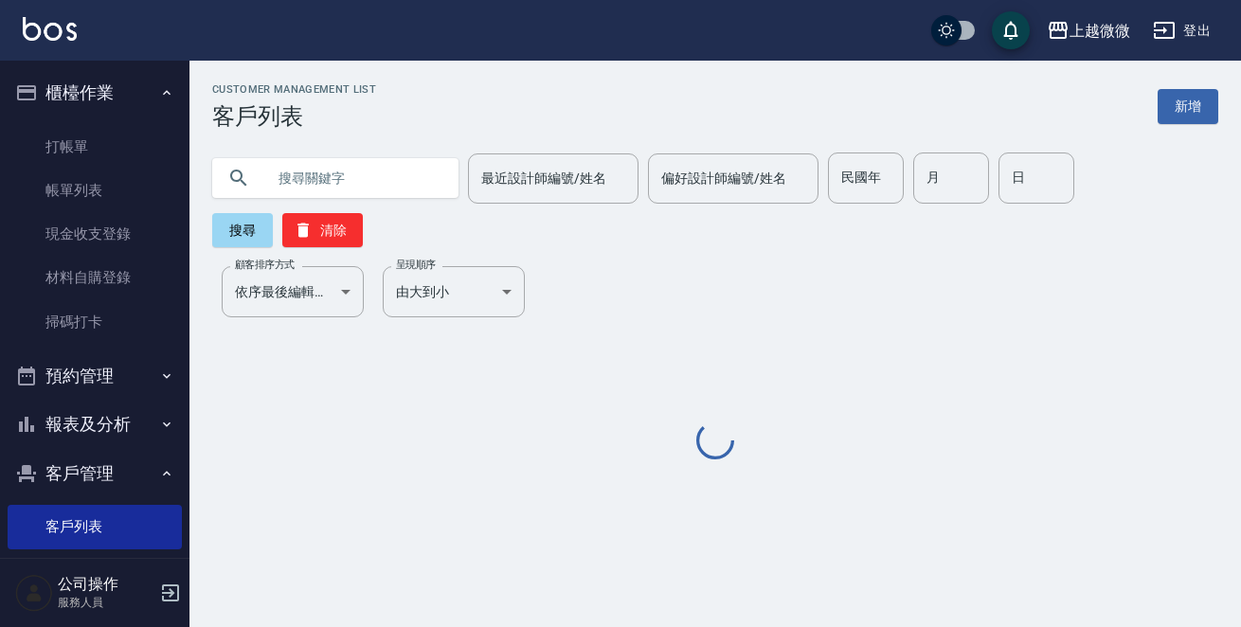
click at [388, 163] on input "text" at bounding box center [354, 178] width 178 height 51
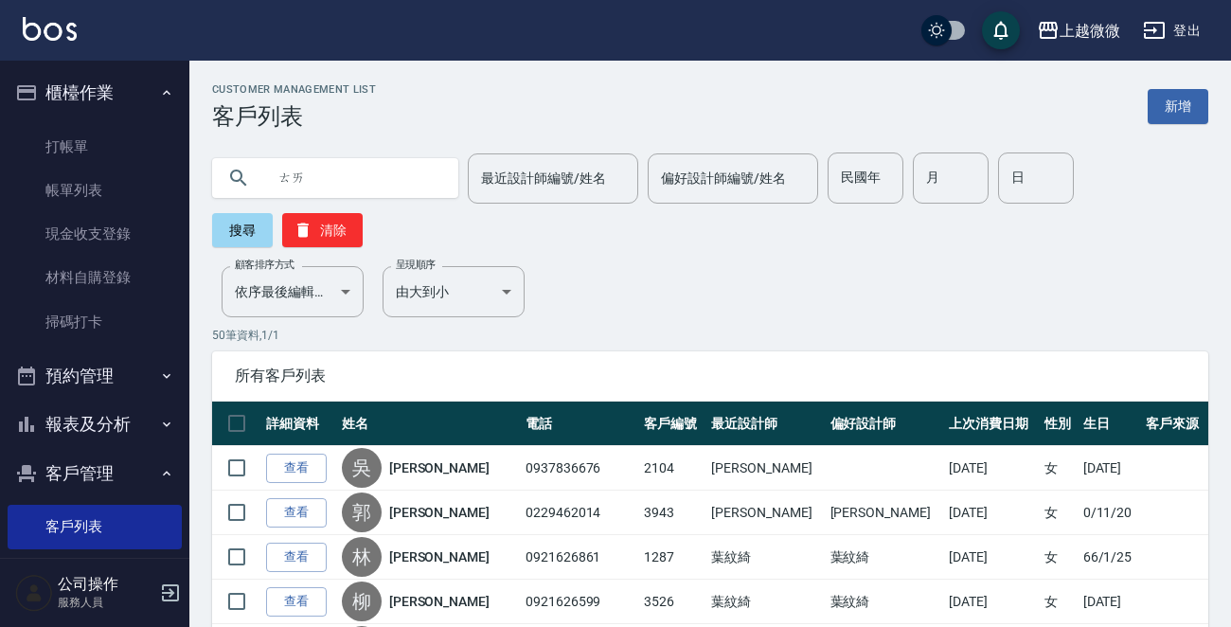
type input "太"
